Goal: Information Seeking & Learning: Learn about a topic

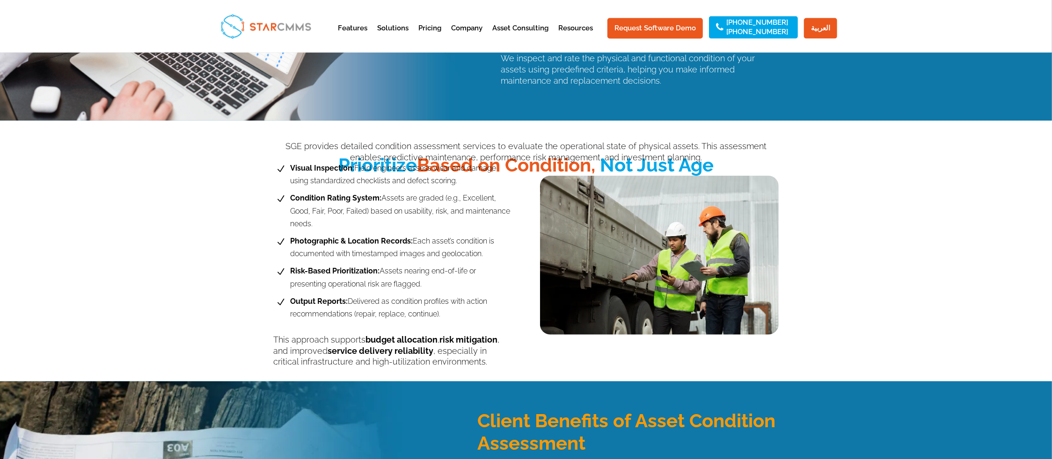
scroll to position [463, 0]
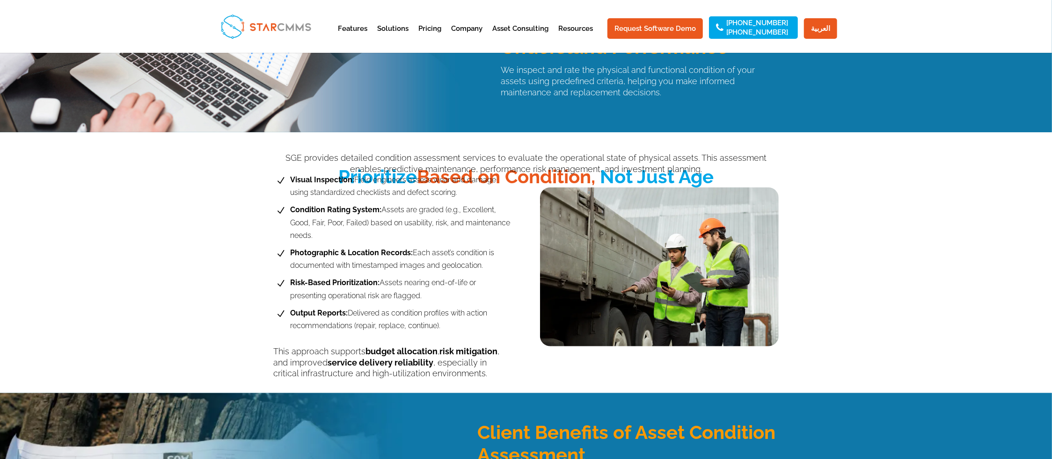
drag, startPoint x: 495, startPoint y: 182, endPoint x: 479, endPoint y: 185, distance: 16.1
click at [481, 185] on span "Visual Inspection: Field engineers assess wear and damage using standardized ch…" at bounding box center [400, 186] width 224 height 25
click at [479, 185] on span "Visual Inspection: Field engineers assess wear and damage using standardized ch…" at bounding box center [400, 186] width 224 height 25
click at [478, 185] on span "Visual Inspection: Field engineers assess wear and damage using standardized ch…" at bounding box center [400, 186] width 224 height 25
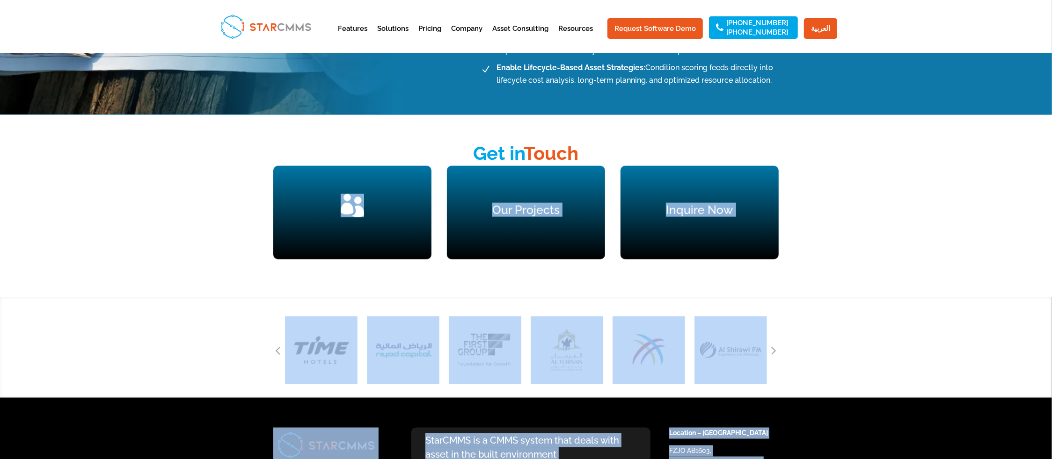
scroll to position [1186, 0]
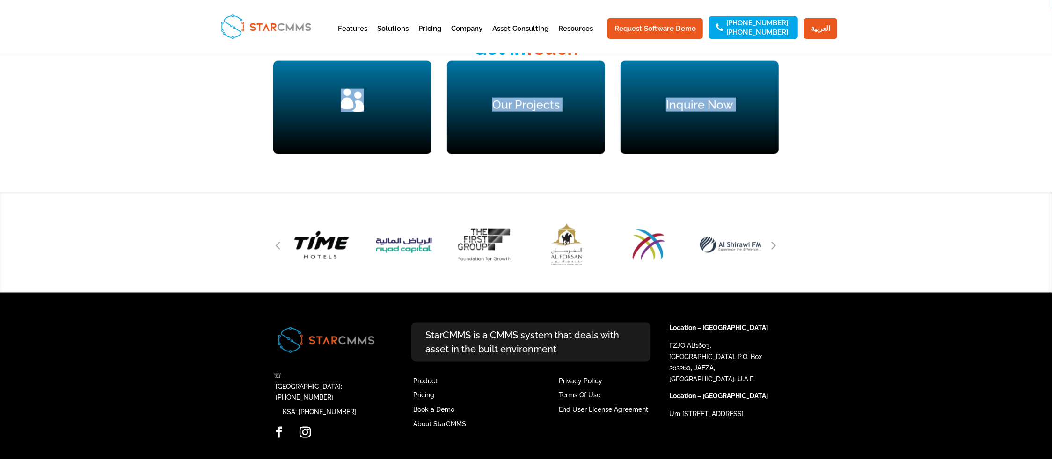
drag, startPoint x: 413, startPoint y: 228, endPoint x: 579, endPoint y: 226, distance: 166.6
click at [431, 154] on div "Our Clients" at bounding box center [352, 108] width 158 height 94
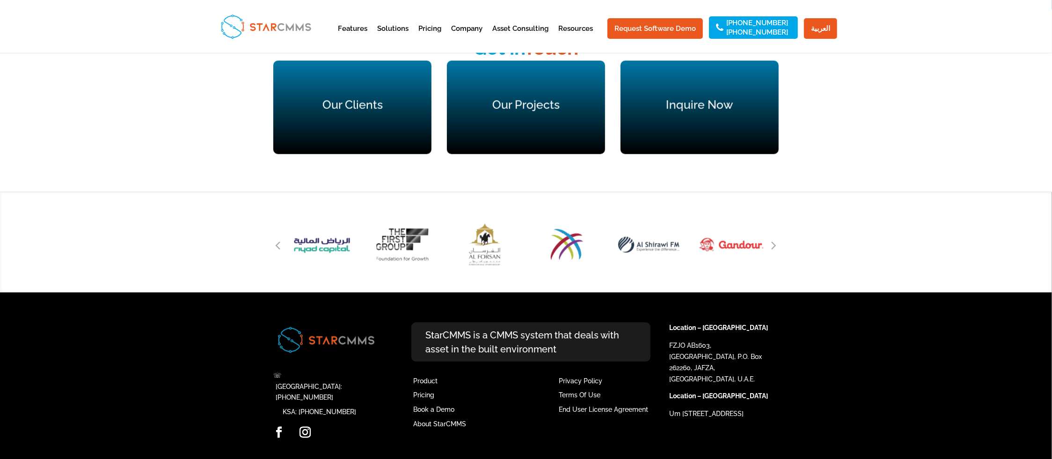
click at [97, 118] on div "Get in Touch Our Clients  Our Projects  Inquire Now " at bounding box center [526, 101] width 1052 height 182
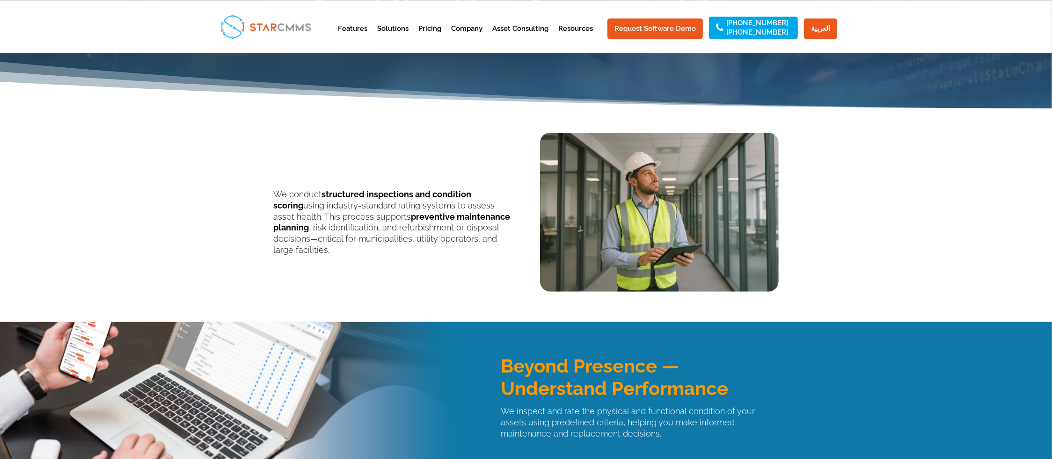
scroll to position [54, 0]
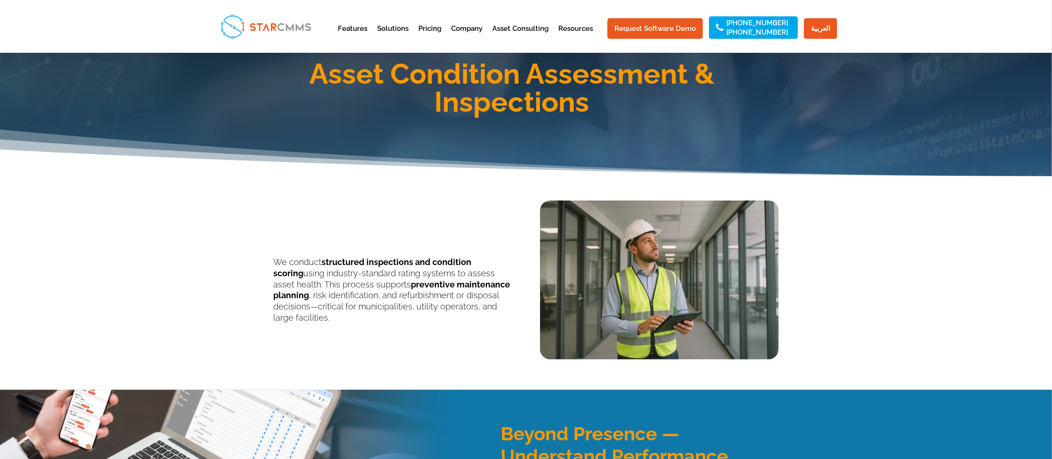
click at [337, 270] on p "We conduct structured inspections and condition scoring using industry-standard…" at bounding box center [392, 290] width 239 height 67
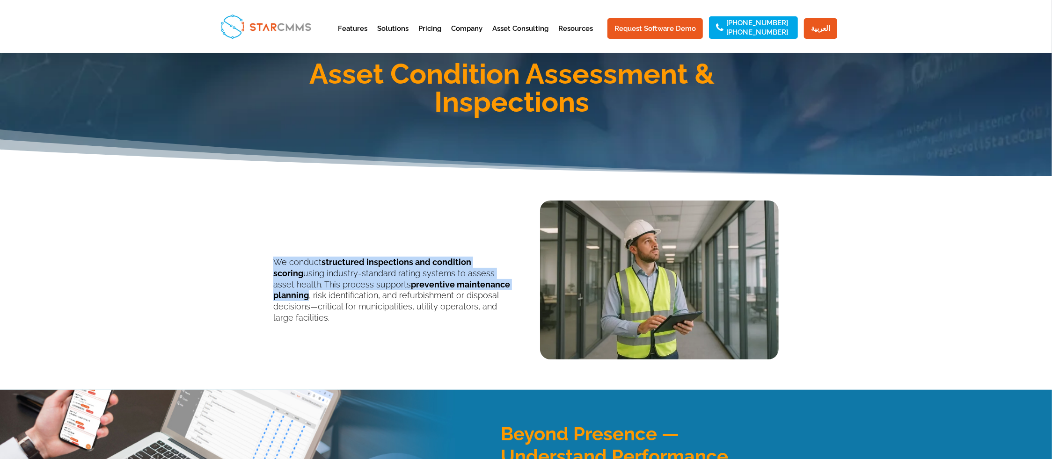
click at [337, 270] on p "We conduct structured inspections and condition scoring using industry-standard…" at bounding box center [392, 290] width 239 height 67
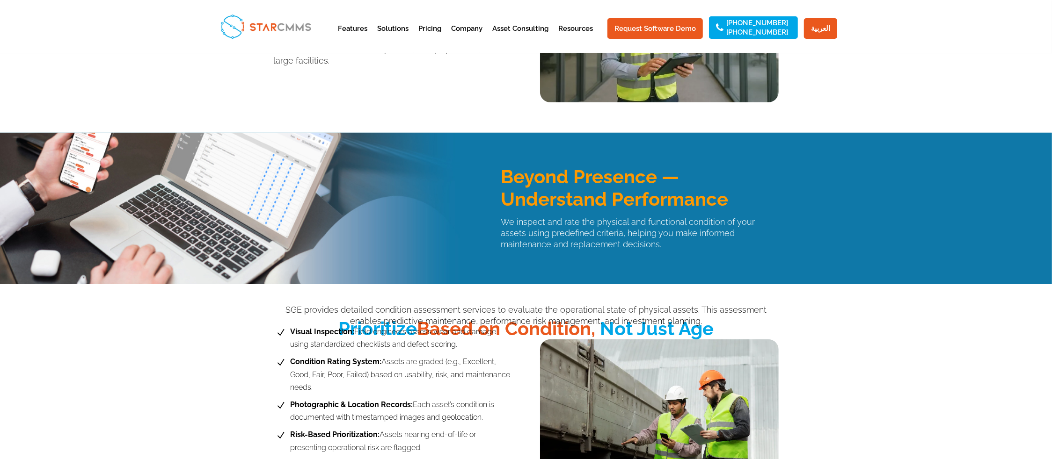
scroll to position [260, 0]
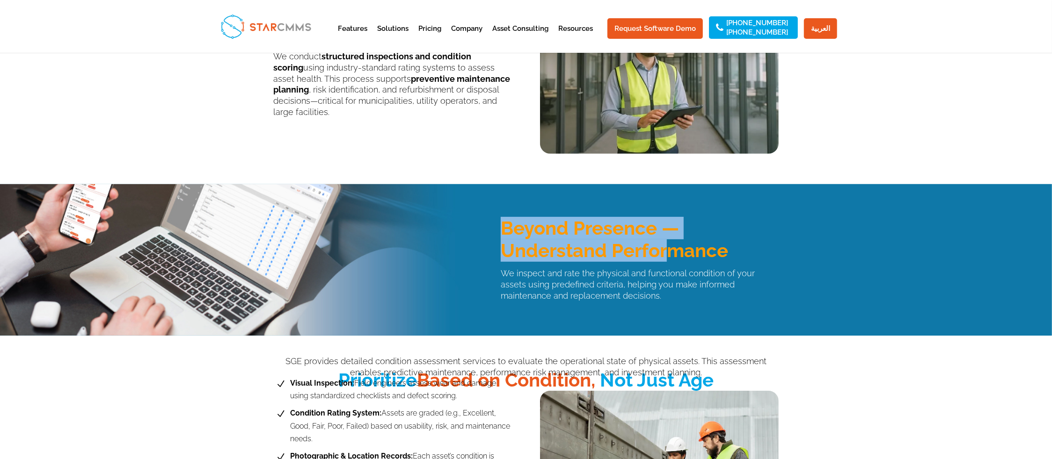
drag, startPoint x: 443, startPoint y: 244, endPoint x: 663, endPoint y: 242, distance: 220.4
click at [663, 242] on div "Beyond Presence — Understand Performance We inspect and rate the physical and f…" at bounding box center [526, 260] width 1052 height 152
click at [560, 221] on h3 "Beyond Presence — Understand Performance" at bounding box center [640, 242] width 278 height 50
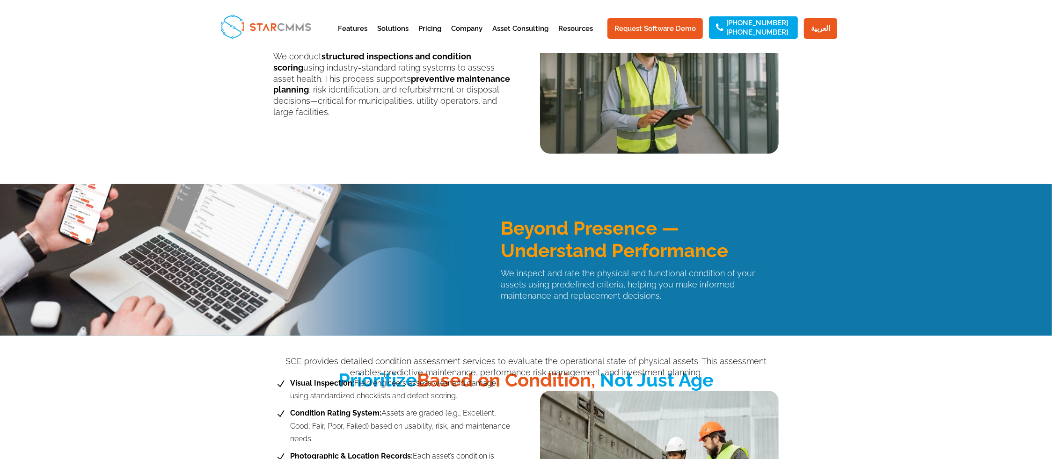
click at [555, 228] on h3 "Beyond Presence — Understand Performance" at bounding box center [640, 242] width 278 height 50
click at [609, 254] on h3 "Beyond Presence — Understand Performance" at bounding box center [640, 242] width 278 height 50
click at [538, 269] on p "We inspect and rate the physical and functional condition of your assets using …" at bounding box center [640, 285] width 278 height 34
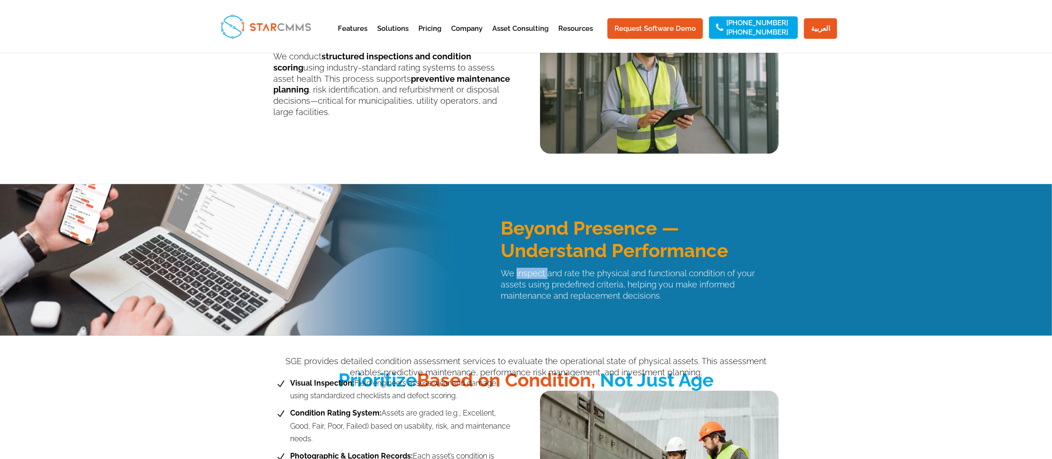
click at [538, 269] on p "We inspect and rate the physical and functional condition of your assets using …" at bounding box center [640, 285] width 278 height 34
click at [533, 229] on h3 "Beyond Presence — Understand Performance" at bounding box center [640, 242] width 278 height 50
drag, startPoint x: 533, startPoint y: 229, endPoint x: 541, endPoint y: 263, distance: 35.1
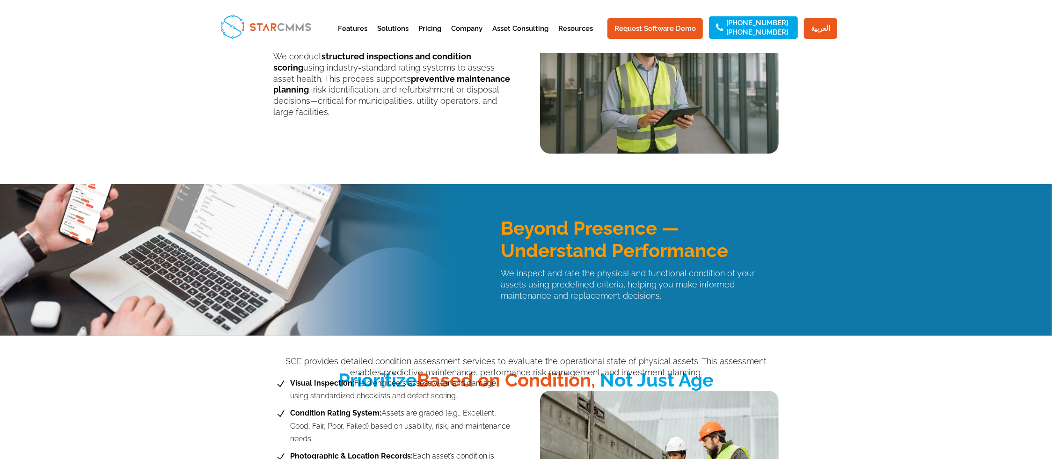
click at [534, 229] on h3 "Beyond Presence — Understand Performance" at bounding box center [640, 242] width 278 height 50
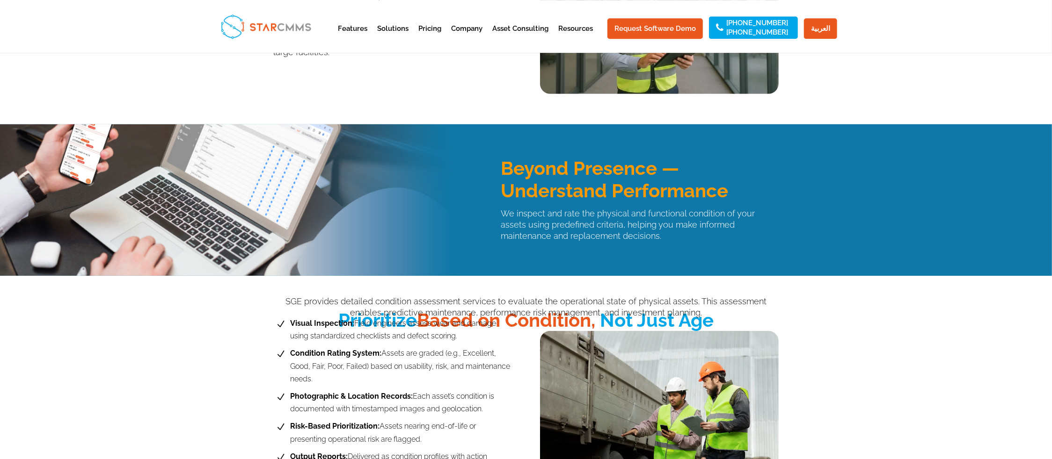
scroll to position [414, 0]
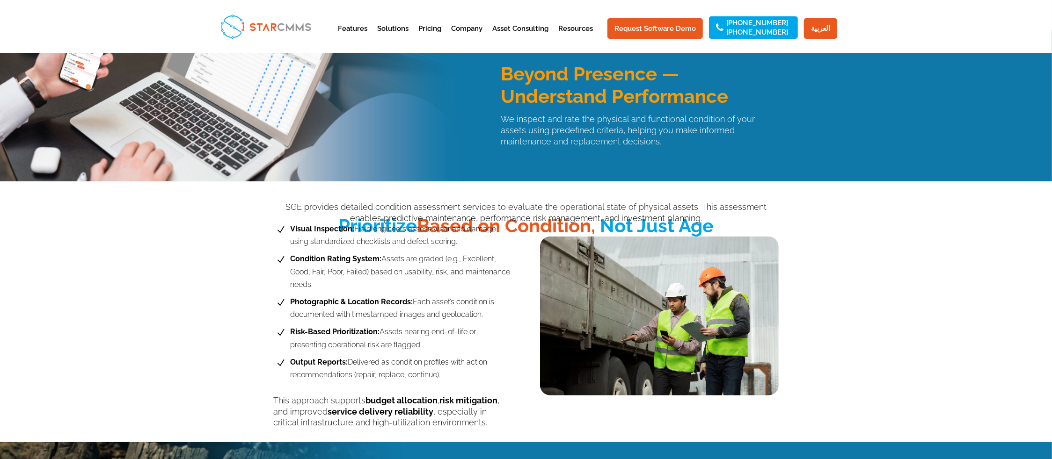
click at [341, 221] on p "SGE provides detailed condition assessment services to evaluate the operational…" at bounding box center [525, 213] width 505 height 22
click at [290, 242] on span "Visual Inspection: Field engineers assess wear and damage using standardized ch…" at bounding box center [400, 235] width 224 height 25
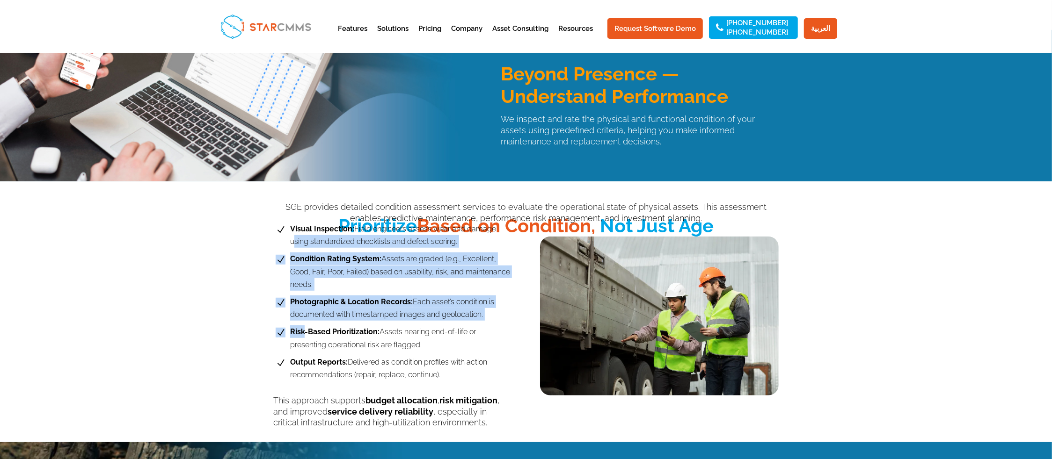
drag, startPoint x: 290, startPoint y: 242, endPoint x: 302, endPoint y: 334, distance: 92.4
click at [302, 334] on ul "N Visual Inspection: Field engineers assess wear and damage using standardized …" at bounding box center [392, 302] width 239 height 159
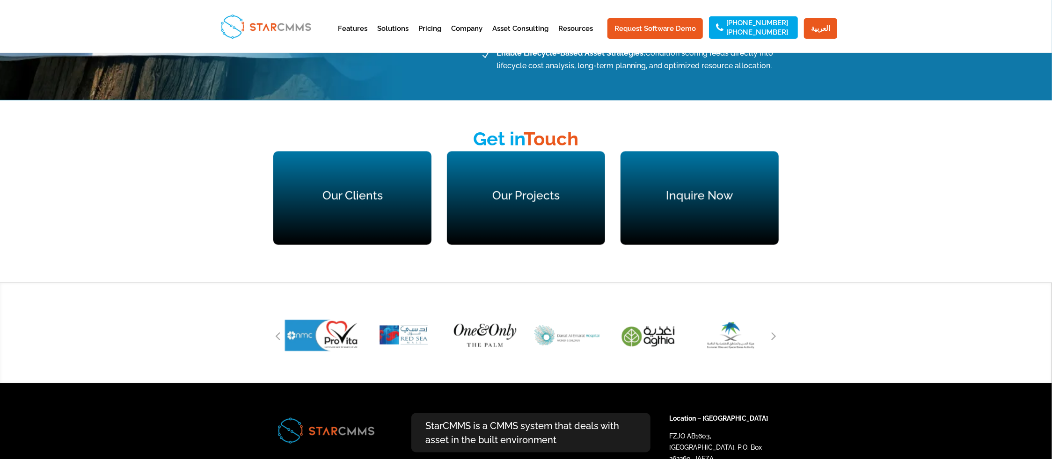
scroll to position [1135, 0]
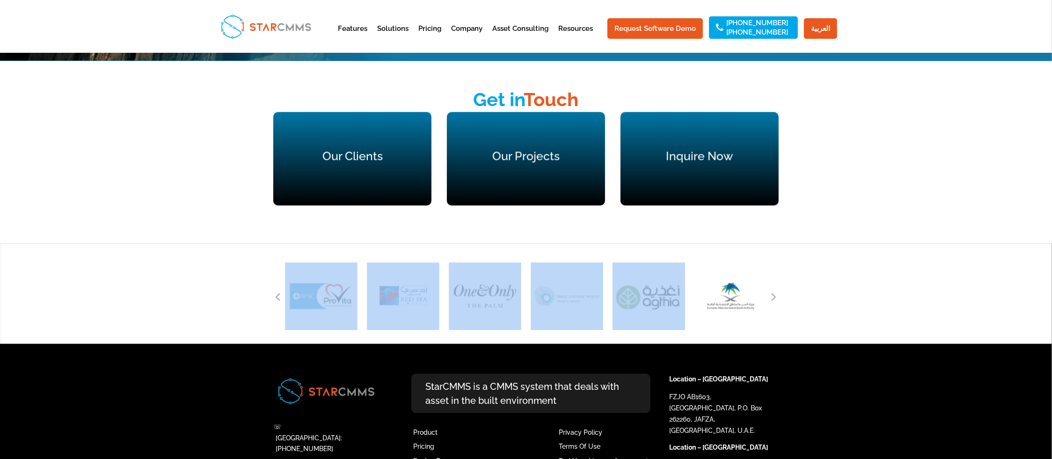
drag, startPoint x: 366, startPoint y: 289, endPoint x: 647, endPoint y: 304, distance: 281.1
click at [655, 304] on div at bounding box center [526, 296] width 482 height 67
click at [640, 304] on img "16 / 51" at bounding box center [648, 296] width 87 height 81
click at [773, 300] on icon "Next slide" at bounding box center [773, 296] width 5 height 13
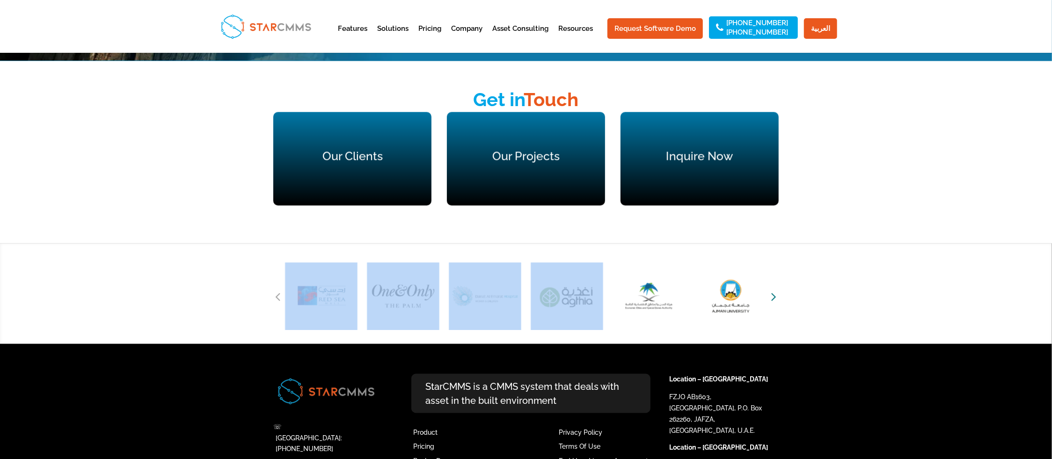
click at [773, 300] on icon "Next slide" at bounding box center [773, 296] width 5 height 13
click at [773, 298] on icon "Next slide" at bounding box center [773, 296] width 5 height 13
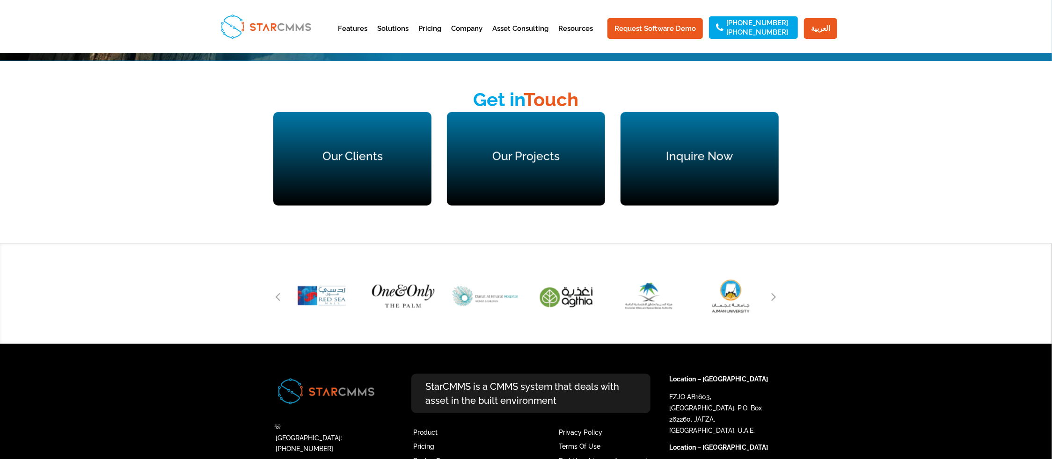
click at [618, 249] on div at bounding box center [525, 294] width 505 height 101
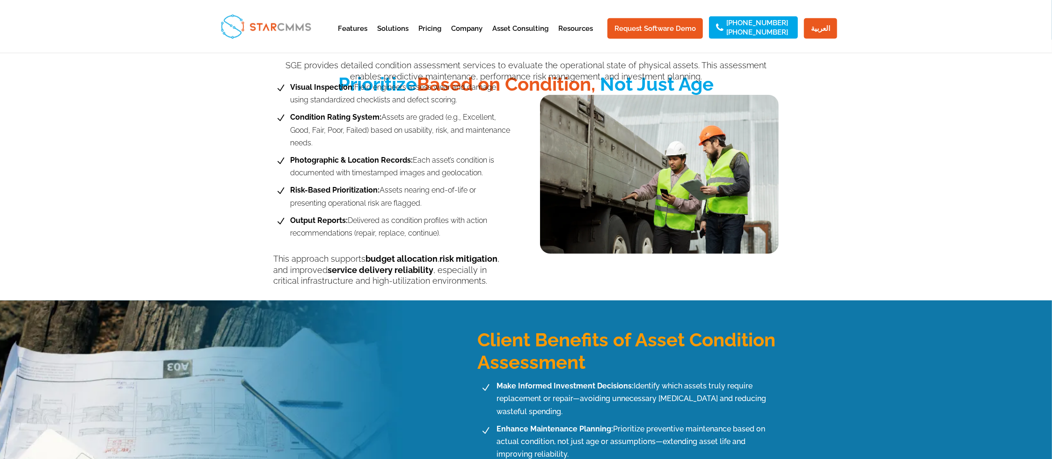
scroll to position [466, 0]
